Goal: Navigation & Orientation: Find specific page/section

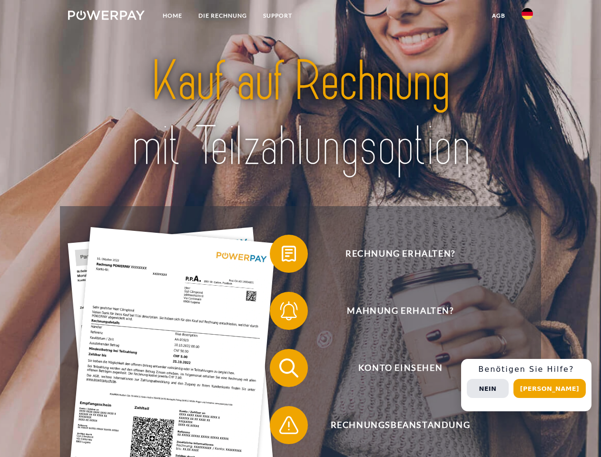
click at [106, 17] on img at bounding box center [106, 15] width 77 height 10
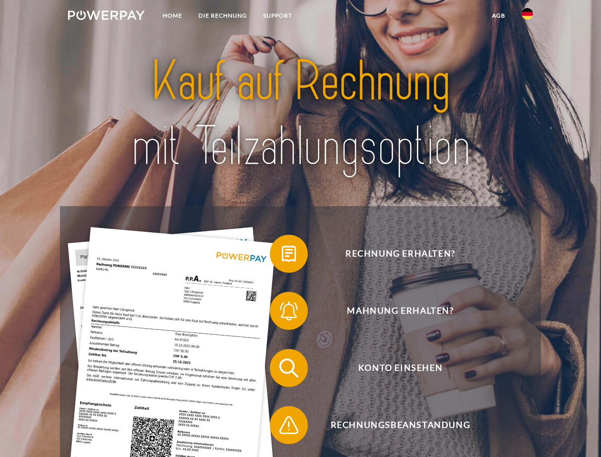
click at [527, 17] on img at bounding box center [526, 13] width 11 height 11
click at [498, 16] on link "agb" at bounding box center [498, 15] width 29 height 17
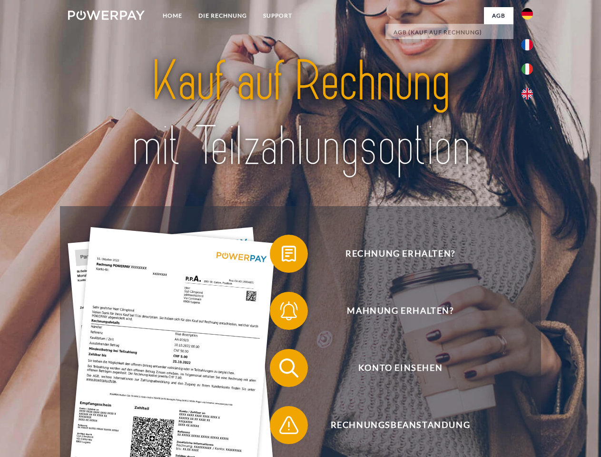
click at [282, 256] on span at bounding box center [275, 254] width 48 height 48
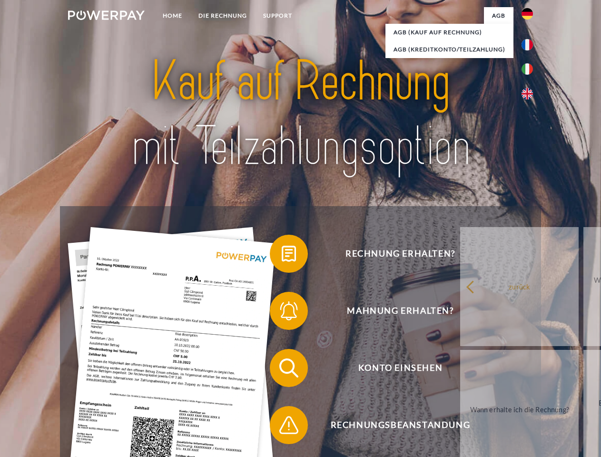
click at [460, 313] on link "zurück" at bounding box center [519, 286] width 118 height 119
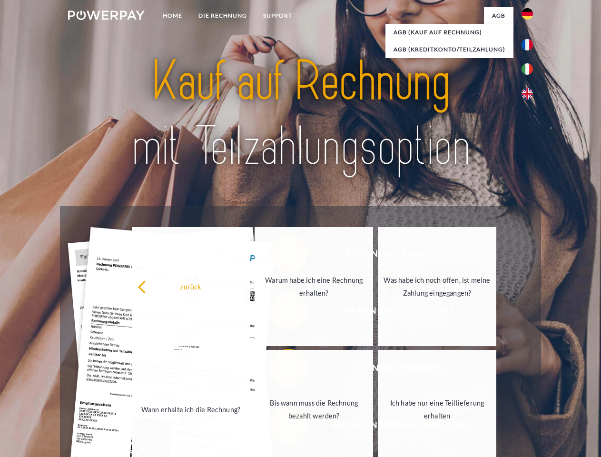
click at [282, 370] on div "Rechnung erhalten? Mahnung erhalten? Konto einsehen" at bounding box center [300, 396] width 481 height 381
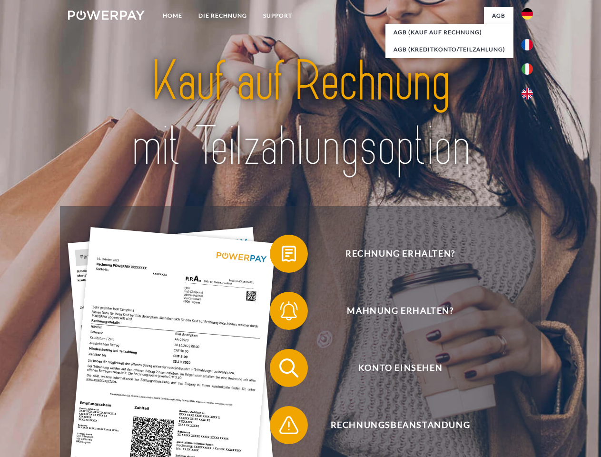
click at [282, 427] on span at bounding box center [275, 425] width 48 height 48
click at [530, 385] on div "Rechnung erhalten? Mahnung erhalten? Konto einsehen" at bounding box center [300, 396] width 481 height 381
click at [506, 387] on span "Konto einsehen" at bounding box center [400, 368] width 233 height 38
click at [553, 388] on header "Home DIE RECHNUNG SUPPORT" at bounding box center [300, 328] width 601 height 657
